Goal: Check status: Check status

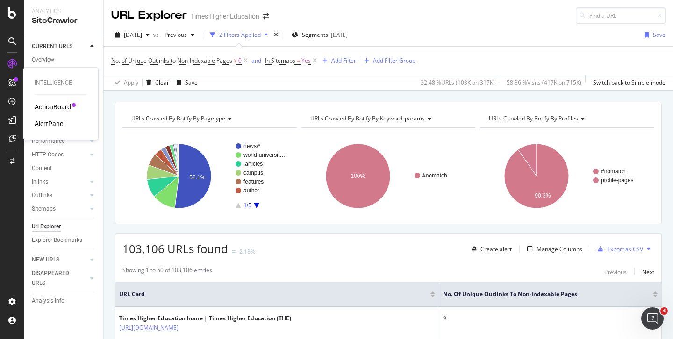
click at [50, 122] on div "AlertPanel" at bounding box center [50, 123] width 30 height 9
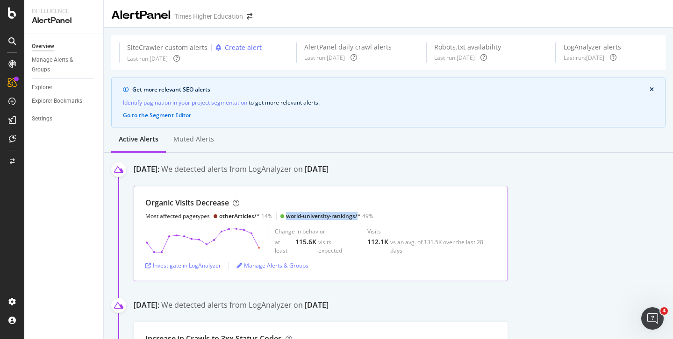
drag, startPoint x: 357, startPoint y: 217, endPoint x: 279, endPoint y: 217, distance: 78.0
click at [280, 217] on div "world-university-rankings/* 49%" at bounding box center [326, 216] width 93 height 8
click at [398, 213] on div "Organic Visits Decrease Most affected pagetypes otherArticles/* 14% world-unive…" at bounding box center [320, 209] width 350 height 22
